Goal: Transaction & Acquisition: Purchase product/service

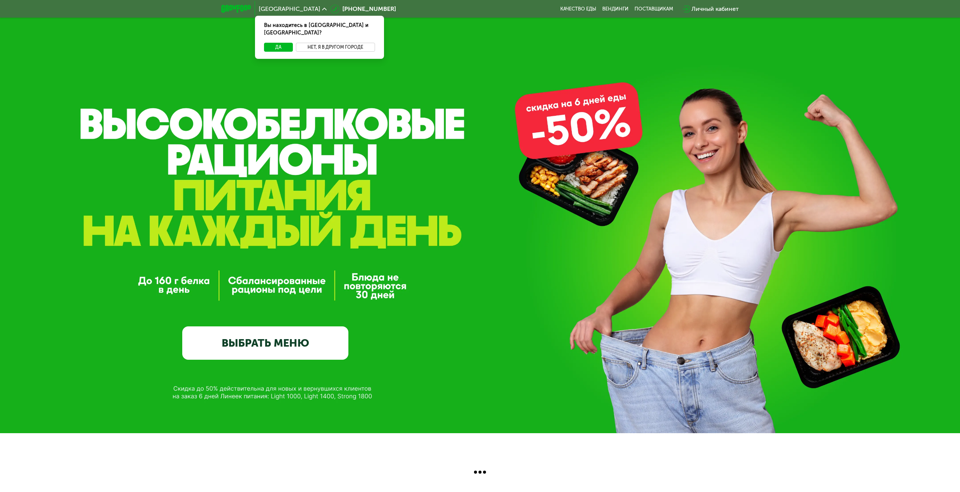
click at [328, 43] on button "Нет, я в другом городе" at bounding box center [335, 47] width 79 height 9
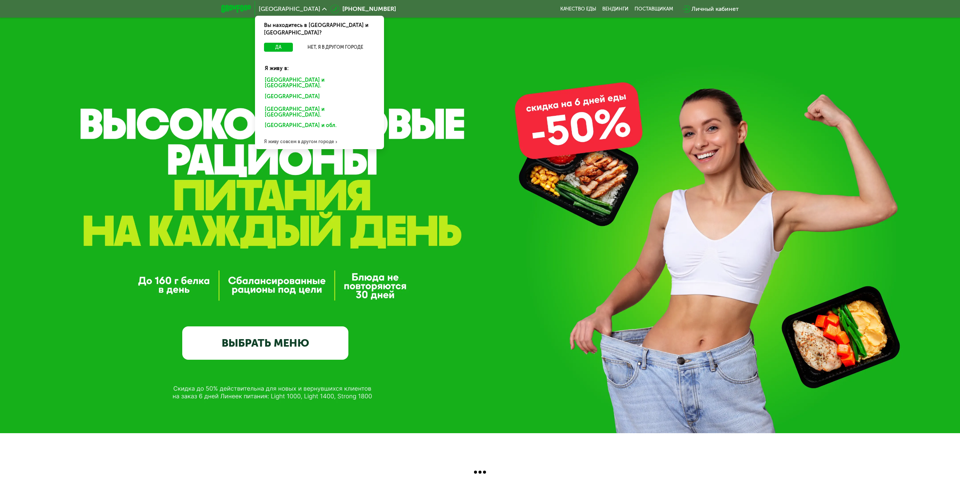
click at [302, 75] on div "Санкт-Петербурге и обл." at bounding box center [319, 83] width 120 height 16
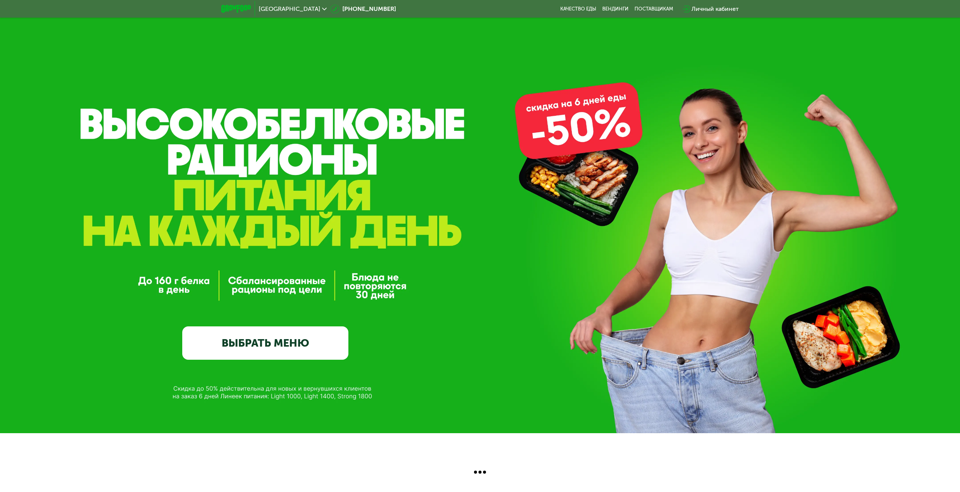
click at [262, 351] on link "ВЫБРАТЬ МЕНЮ" at bounding box center [265, 343] width 166 height 33
click at [239, 342] on link "ВЫБРАТЬ МЕНЮ" at bounding box center [265, 343] width 166 height 33
